Goal: Ask a question

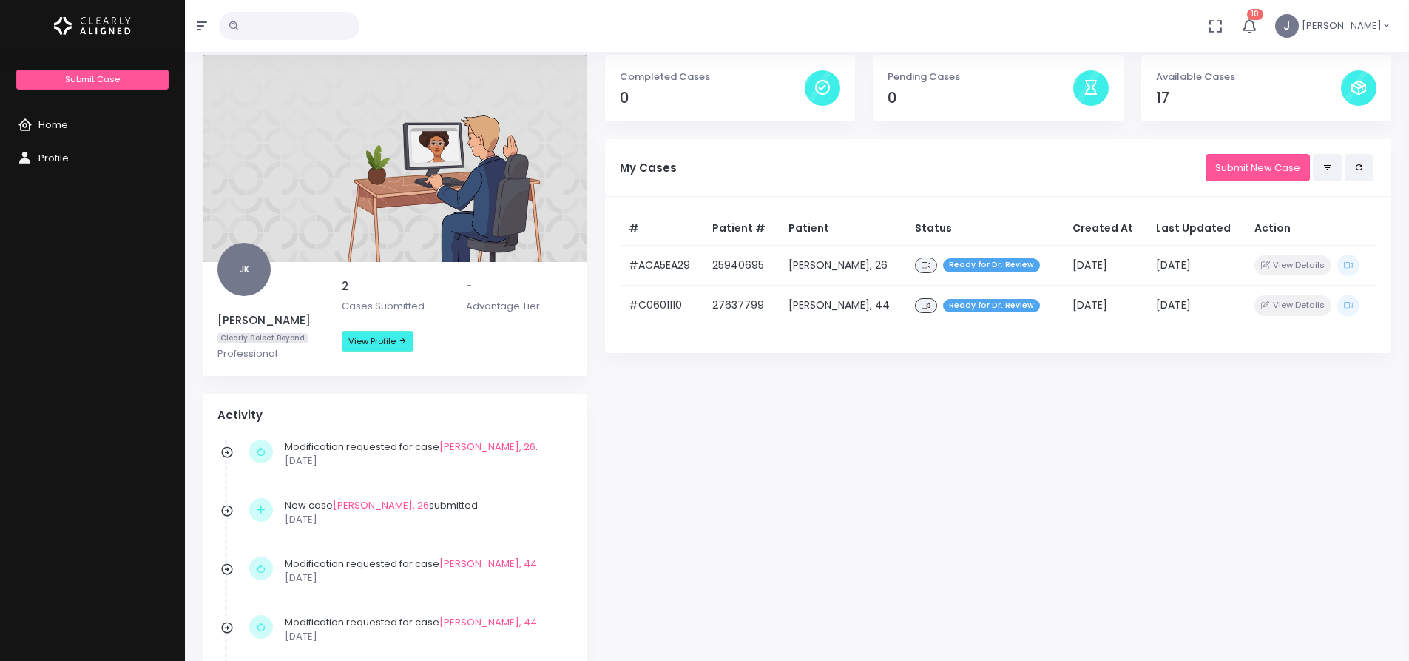
scroll to position [74, 0]
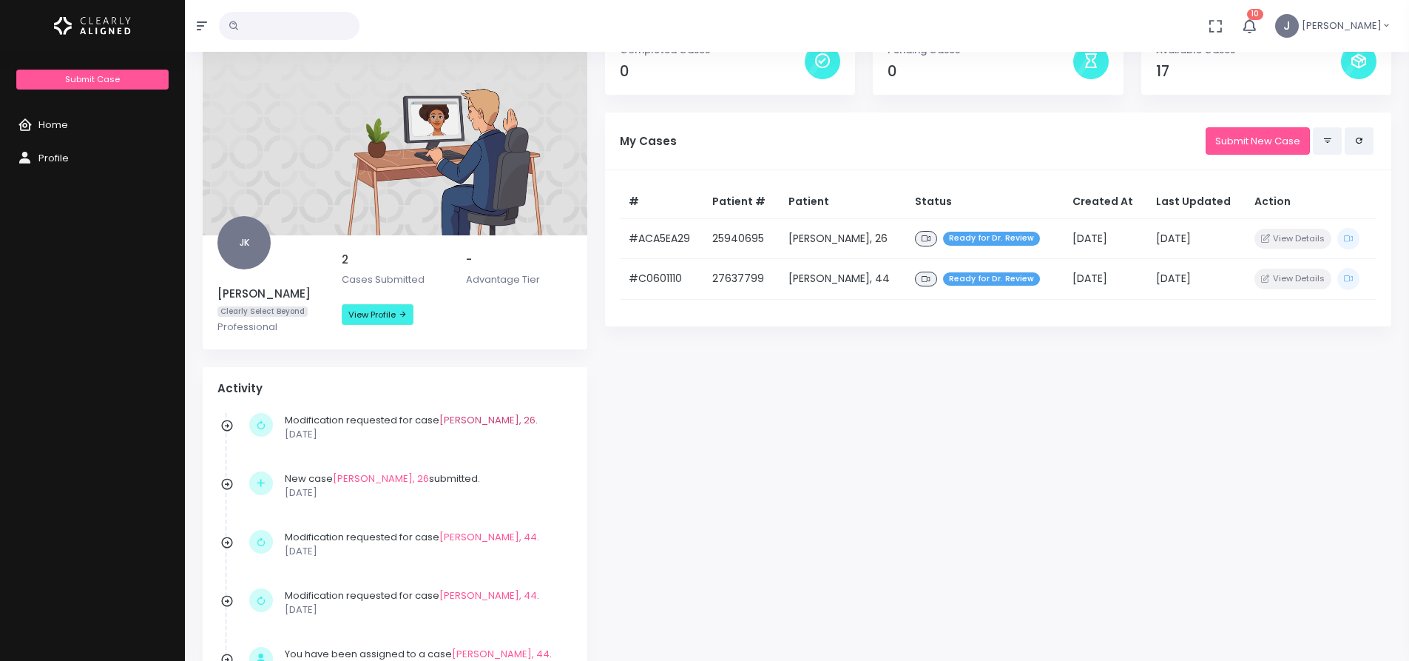
click at [467, 417] on link "[PERSON_NAME], 26" at bounding box center [487, 420] width 96 height 14
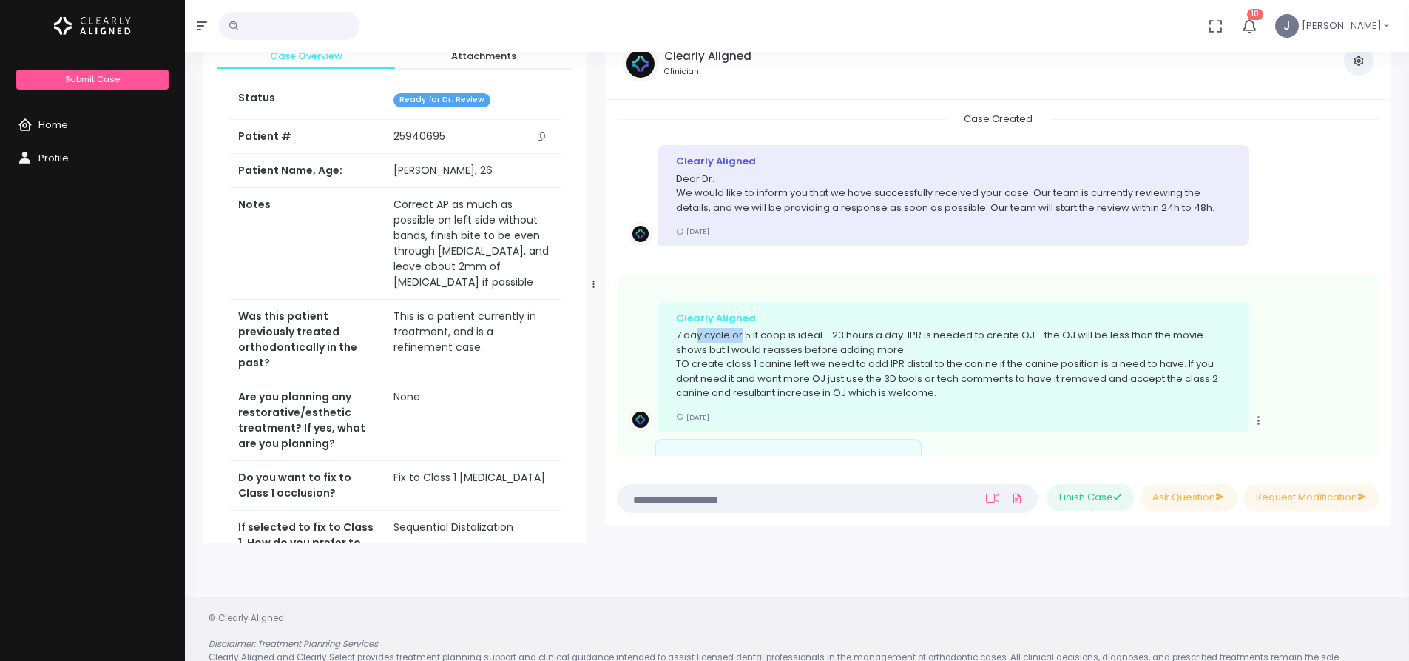
drag, startPoint x: 698, startPoint y: 331, endPoint x: 743, endPoint y: 330, distance: 45.9
click at [743, 330] on p "7 day cycle or 5 if coop is ideal - 23 hours a day. IPR is needed to create OJ …" at bounding box center [954, 364] width 556 height 72
click at [741, 334] on p "7 day cycle or 5 if coop is ideal - 23 hours a day. IPR is needed to create OJ …" at bounding box center [954, 364] width 556 height 72
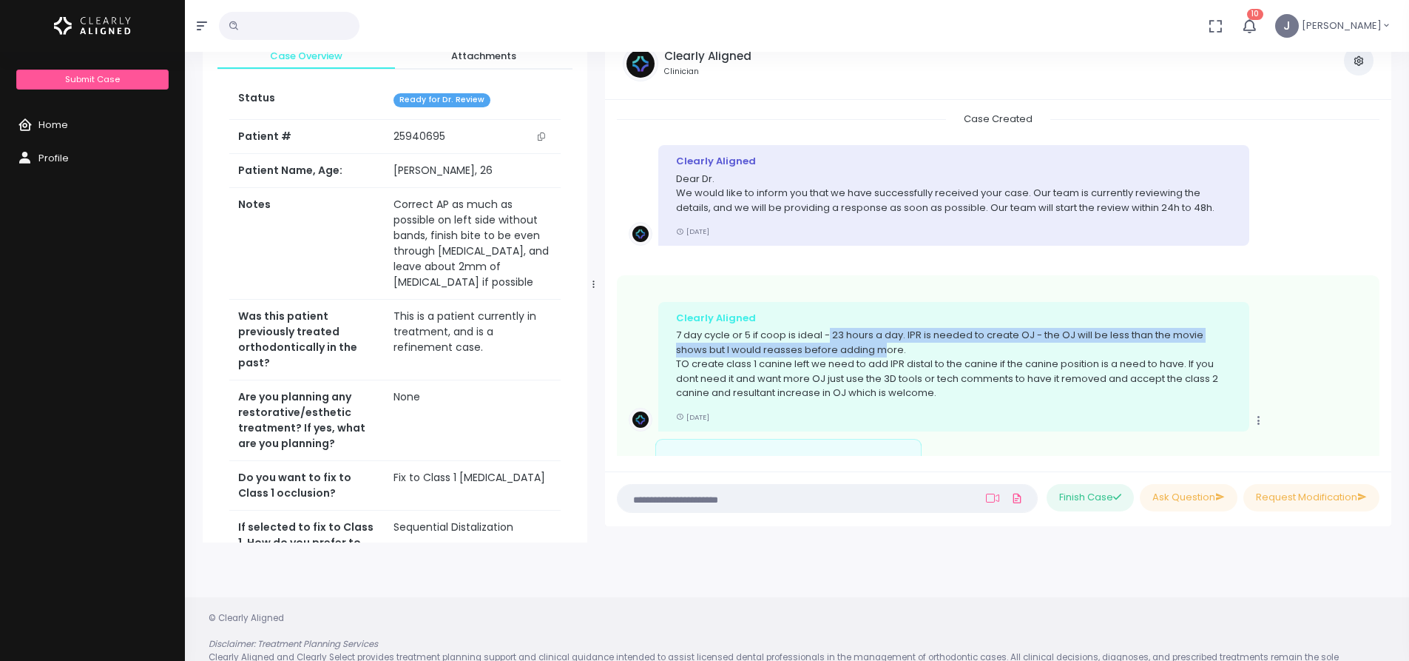
drag, startPoint x: 846, startPoint y: 340, endPoint x: 917, endPoint y: 354, distance: 71.7
click at [890, 345] on p "7 day cycle or 5 if coop is ideal - 23 hours a day. IPR is needed to create OJ …" at bounding box center [954, 364] width 556 height 72
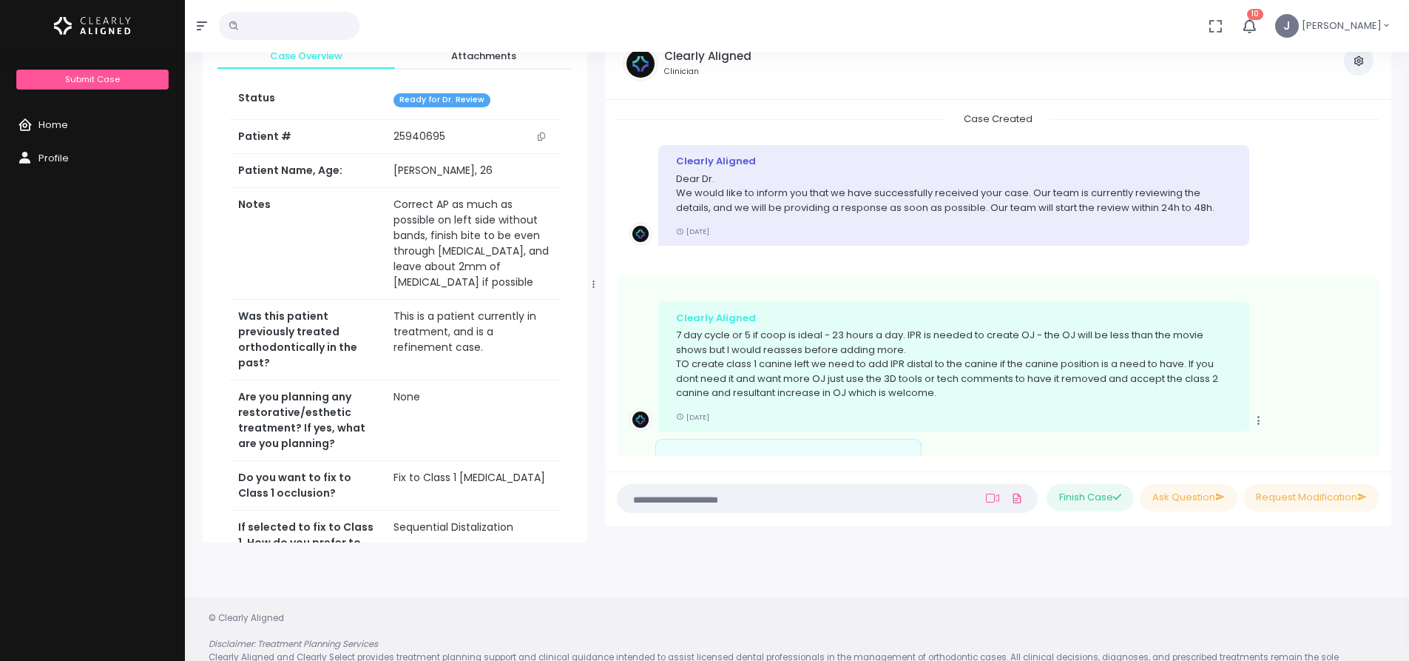
click at [918, 354] on p "7 day cycle or 5 if coop is ideal - 23 hours a day. IPR is needed to create OJ …" at bounding box center [954, 364] width 556 height 72
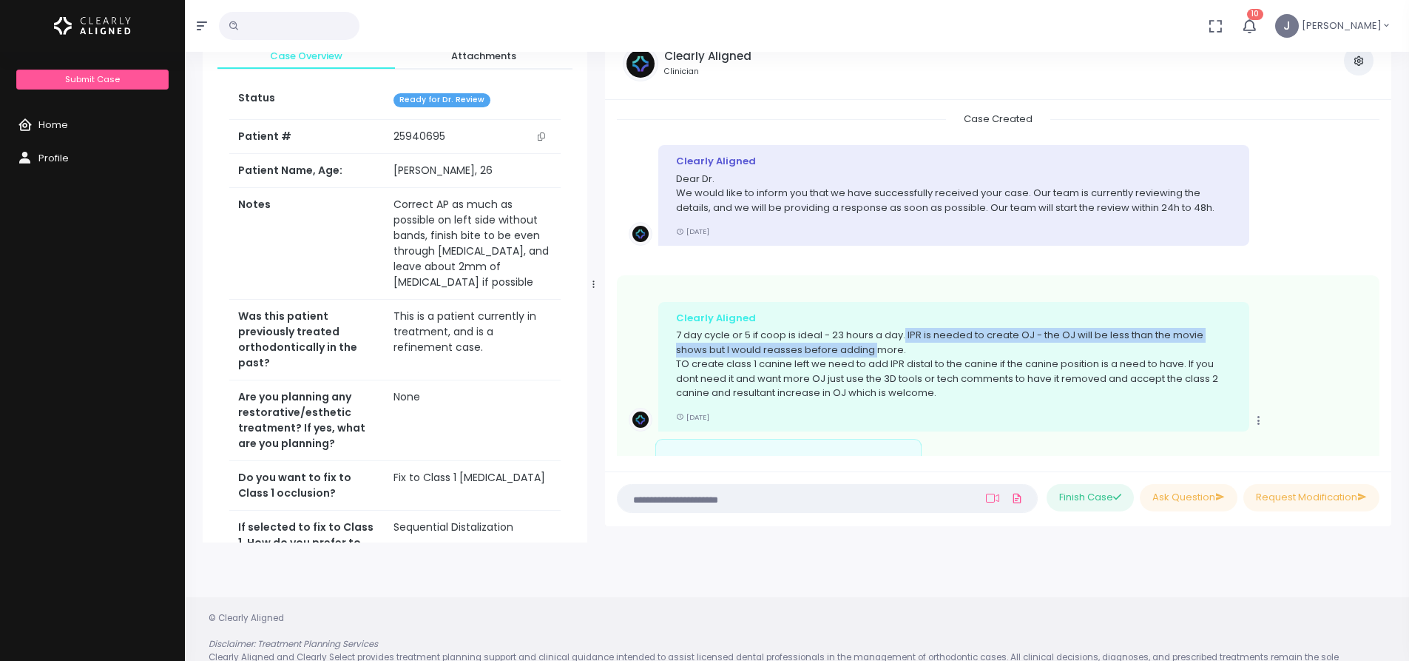
drag, startPoint x: 907, startPoint y: 328, endPoint x: 875, endPoint y: 348, distance: 37.2
click at [874, 348] on p "7 day cycle or 5 if coop is ideal - 23 hours a day. IPR is needed to create OJ …" at bounding box center [954, 364] width 556 height 72
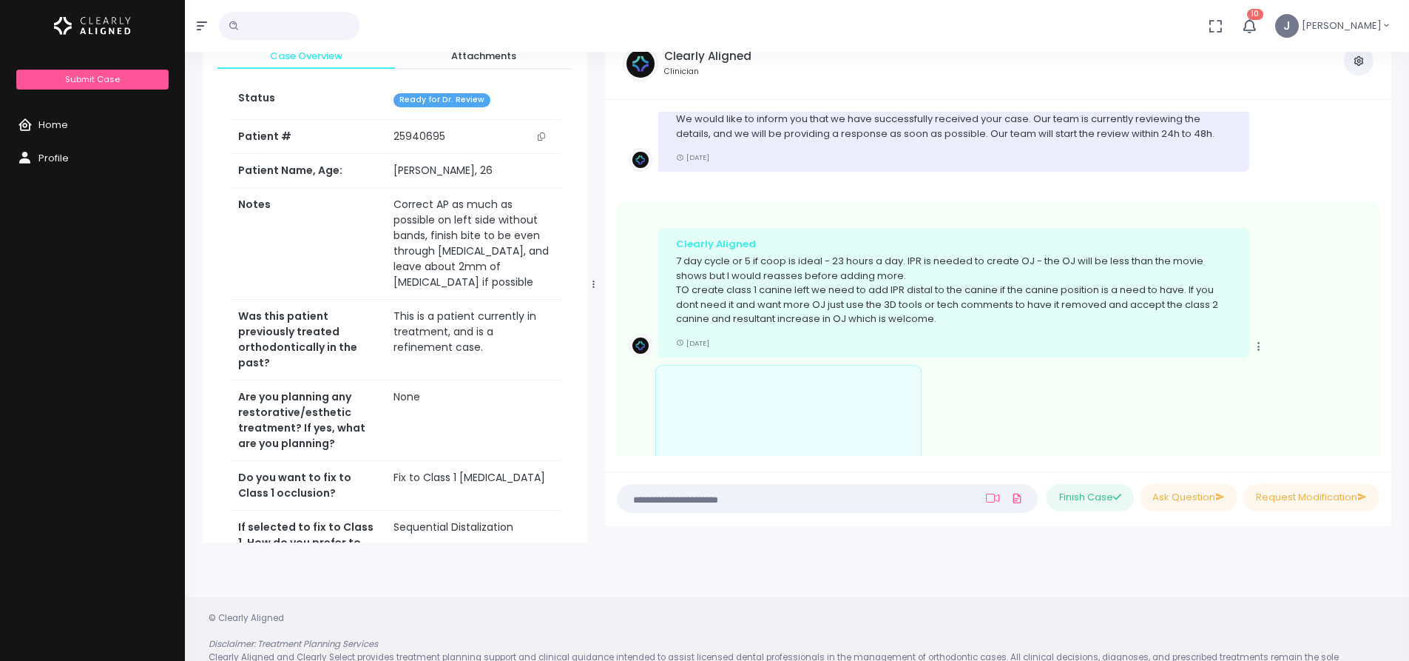
click at [735, 299] on p "7 day cycle or 5 if coop is ideal - 23 hours a day. IPR is needed to create OJ …" at bounding box center [954, 290] width 556 height 72
drag, startPoint x: 738, startPoint y: 294, endPoint x: 775, endPoint y: 303, distance: 38.2
click at [761, 295] on p "7 day cycle or 5 if coop is ideal - 23 hours a day. IPR is needed to create OJ …" at bounding box center [954, 290] width 556 height 72
click at [799, 317] on p "7 day cycle or 5 if coop is ideal - 23 hours a day. IPR is needed to create OJ …" at bounding box center [954, 290] width 556 height 72
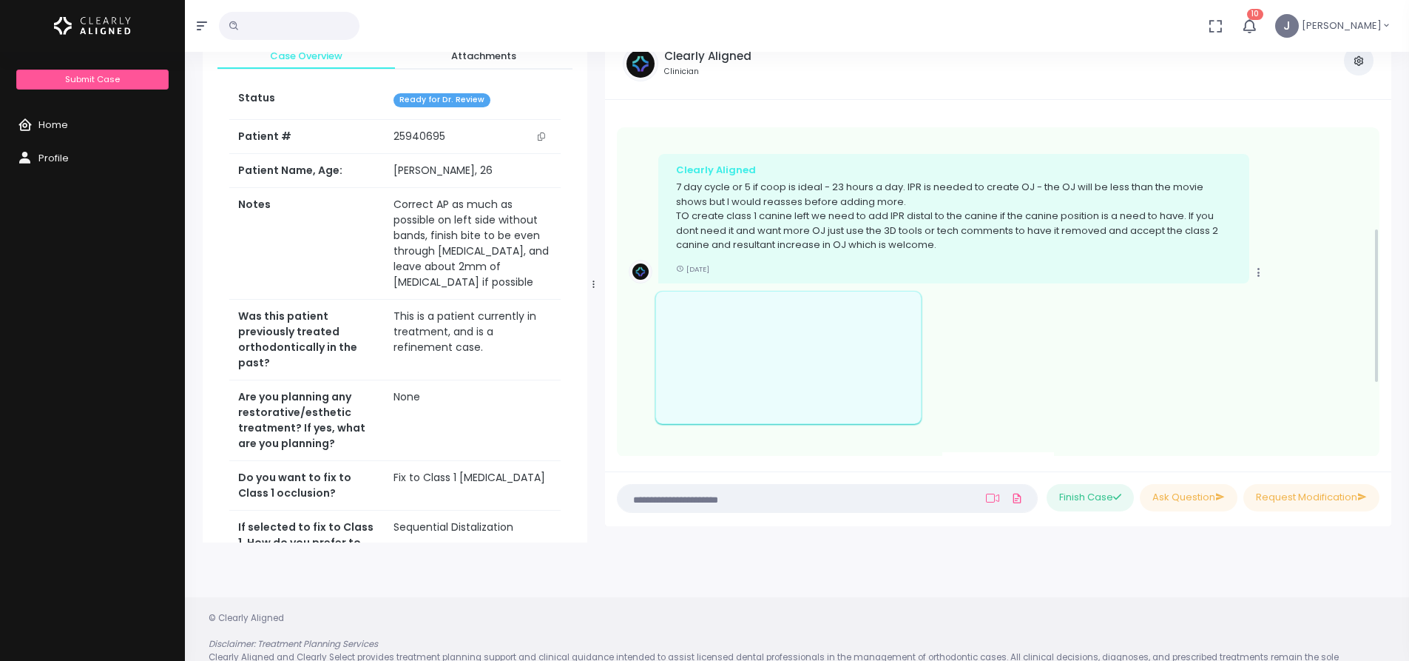
scroll to position [418, 0]
